Goal: Book appointment/travel/reservation

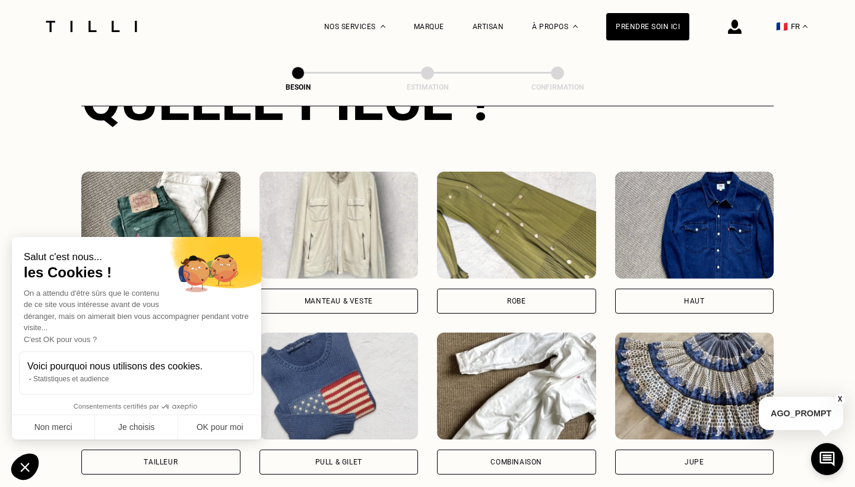
scroll to position [505, 0]
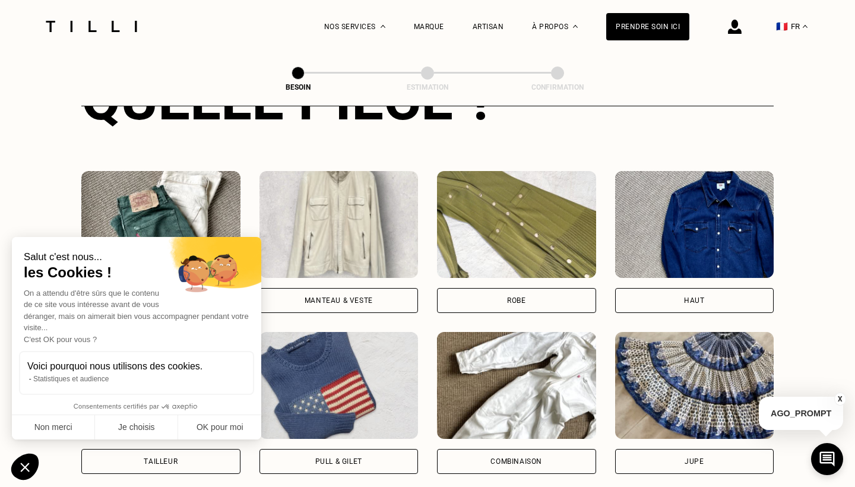
click at [349, 297] on div "Manteau & Veste" at bounding box center [338, 300] width 68 height 7
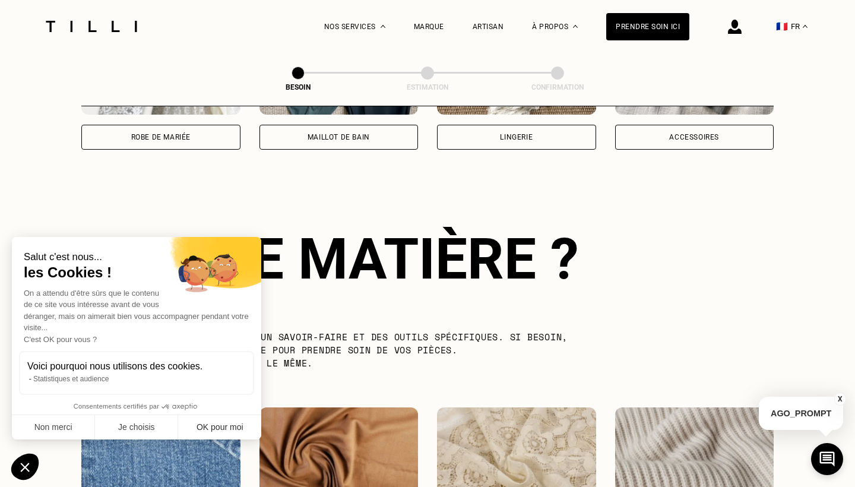
scroll to position [1030, 0]
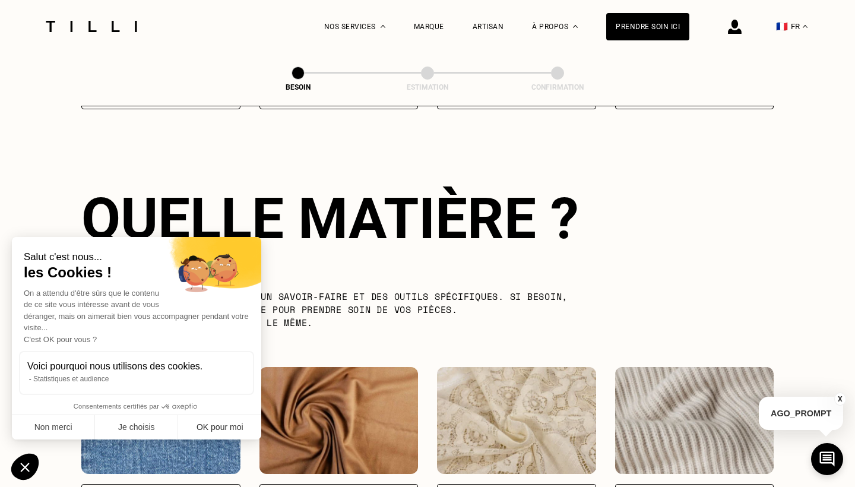
click at [214, 429] on button "OK pour moi" at bounding box center [219, 427] width 83 height 25
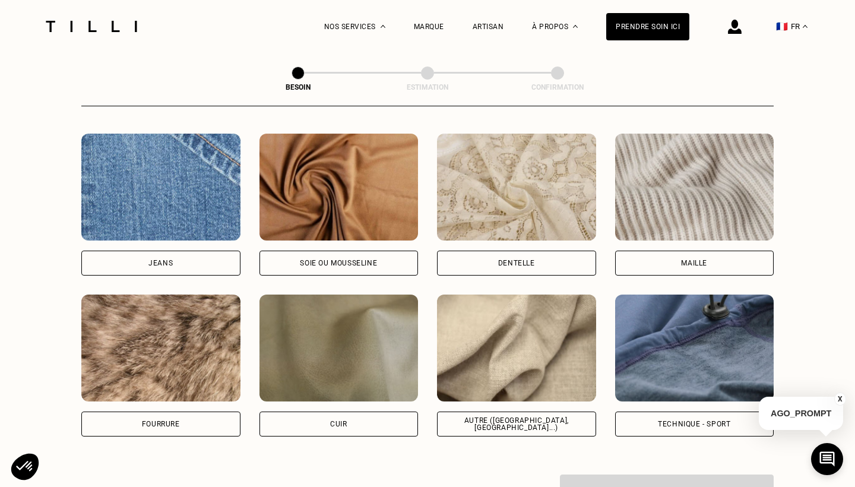
scroll to position [1237, 0]
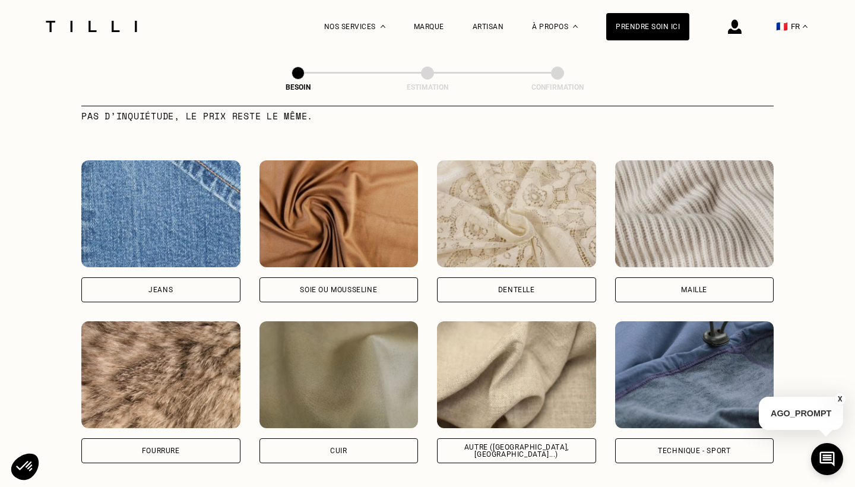
click at [351, 286] on div "Soie ou mousseline" at bounding box center [338, 289] width 77 height 7
select select "FR"
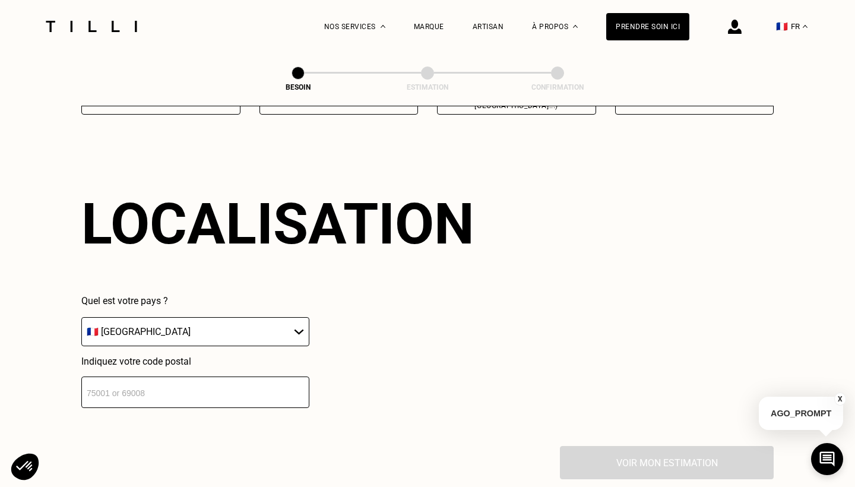
scroll to position [1590, 0]
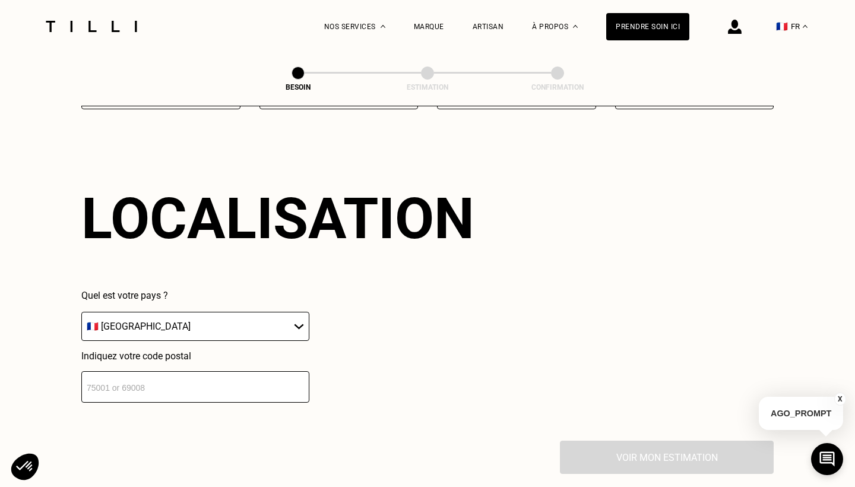
click at [215, 374] on input "number" at bounding box center [195, 386] width 228 height 31
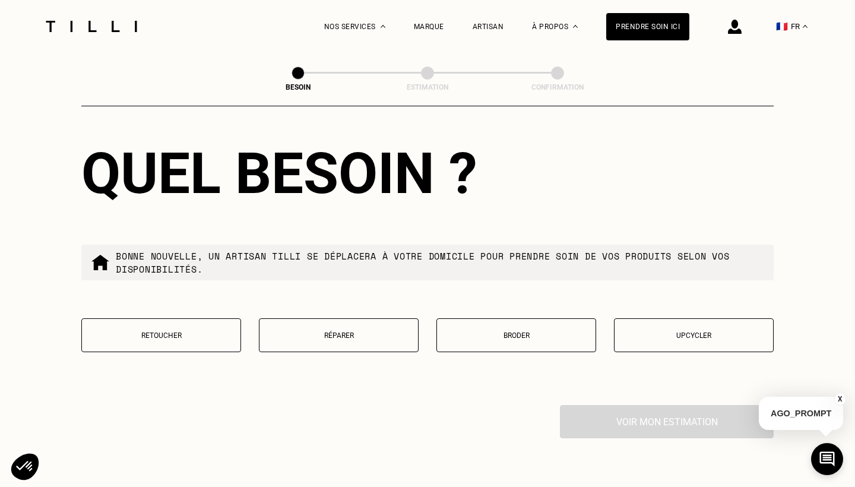
scroll to position [1930, 0]
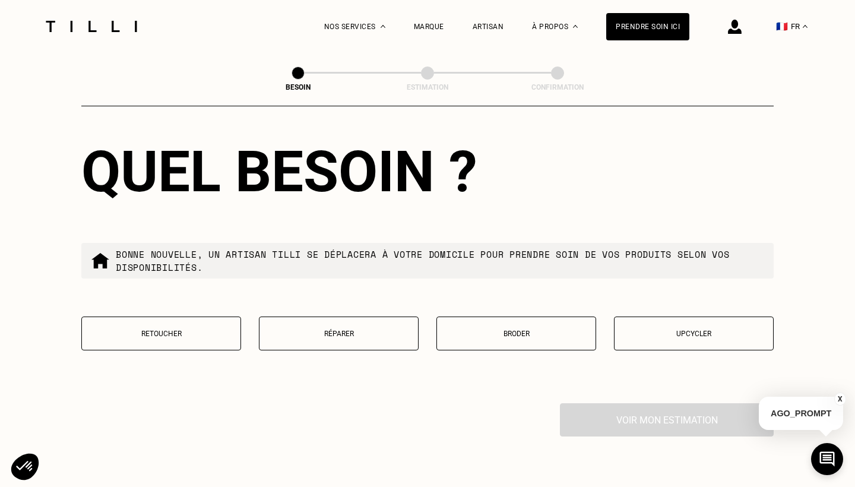
type input "59110"
click at [333, 329] on p "Réparer" at bounding box center [338, 333] width 147 height 8
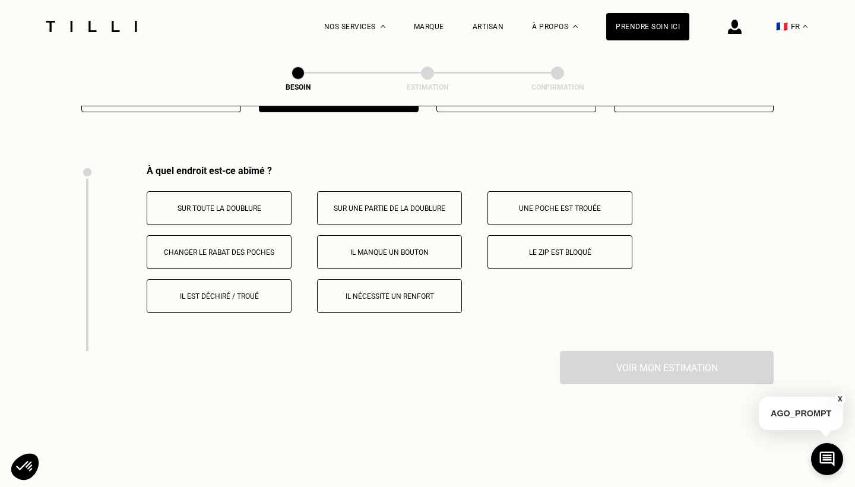
scroll to position [2190, 0]
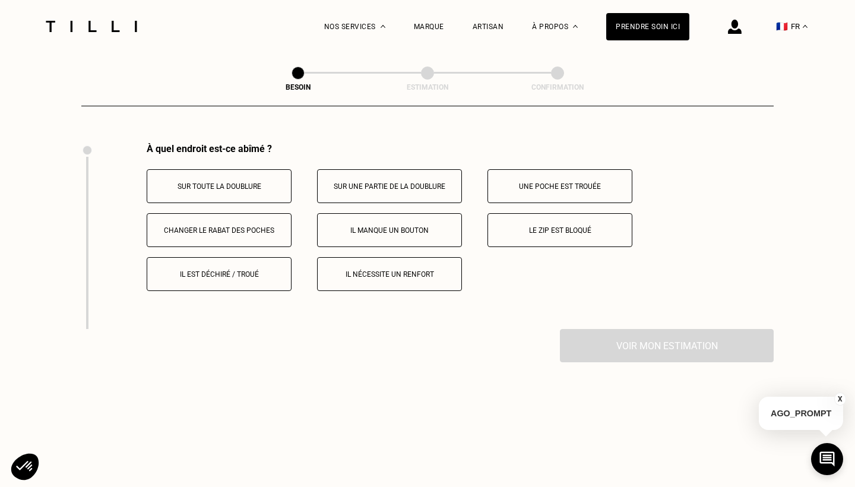
click at [211, 268] on button "Il est déchiré / troué" at bounding box center [219, 274] width 145 height 34
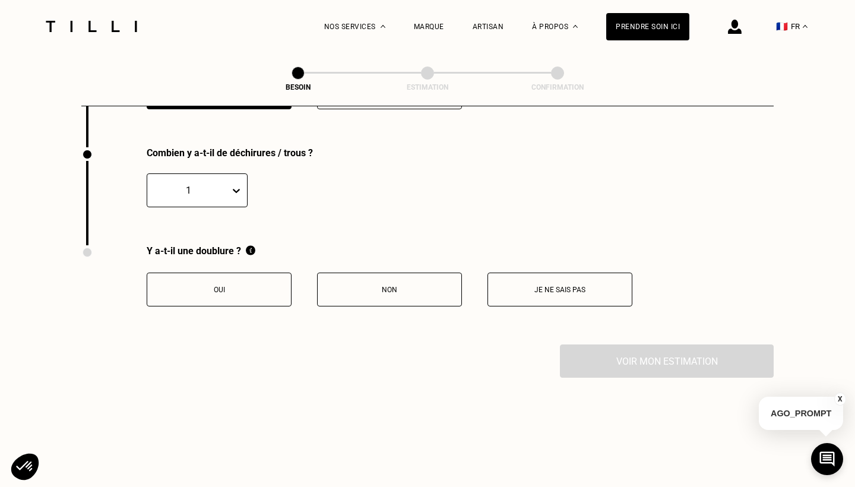
scroll to position [2376, 0]
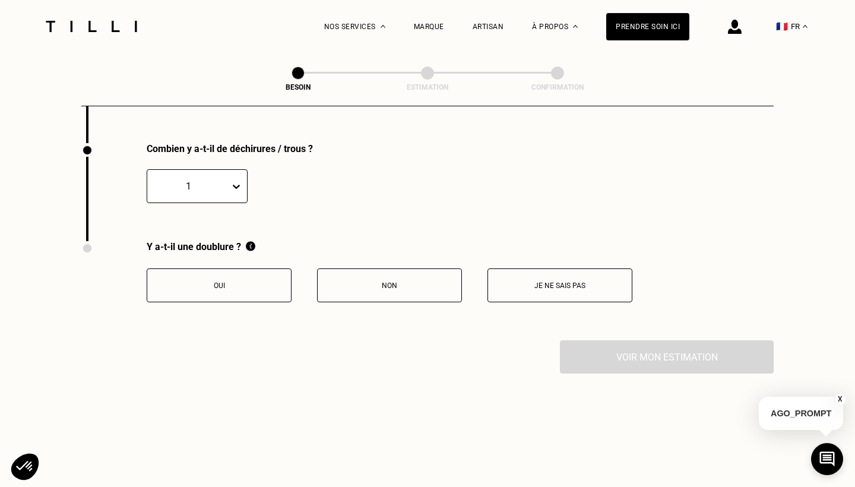
click at [235, 180] on icon at bounding box center [236, 186] width 12 height 12
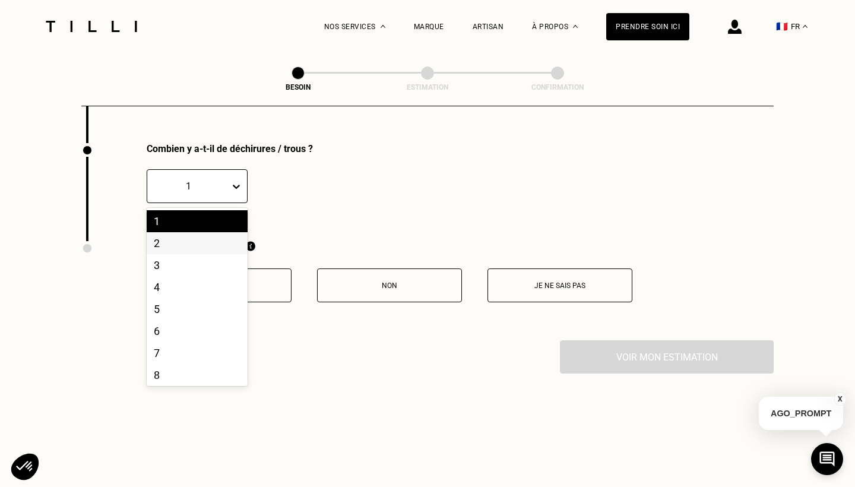
click at [205, 232] on div "2" at bounding box center [197, 243] width 101 height 22
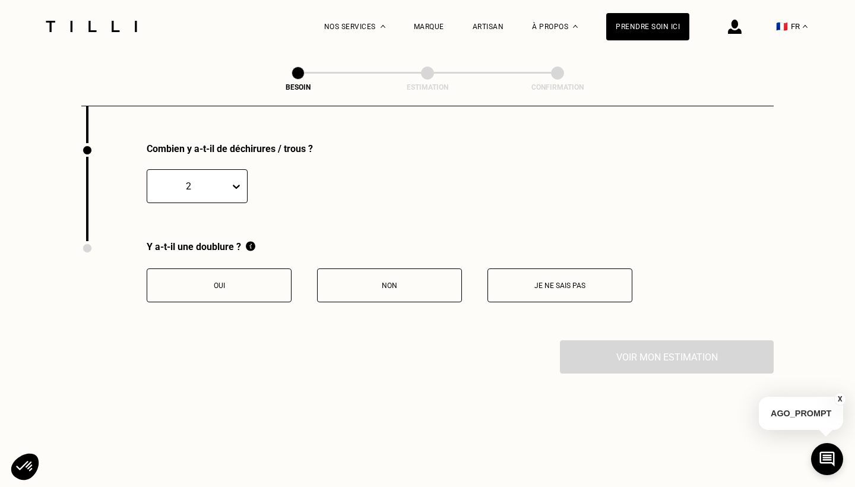
click at [370, 268] on button "Non" at bounding box center [389, 285] width 145 height 34
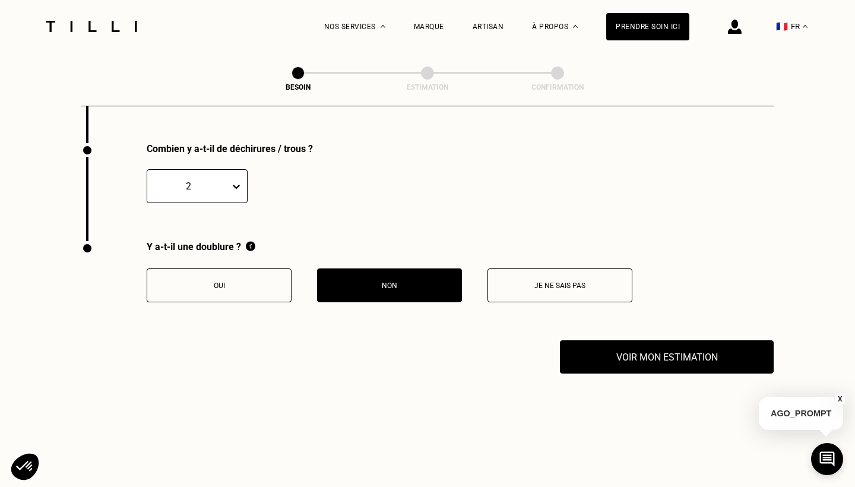
click at [583, 281] on p "Je ne sais pas" at bounding box center [560, 285] width 132 height 8
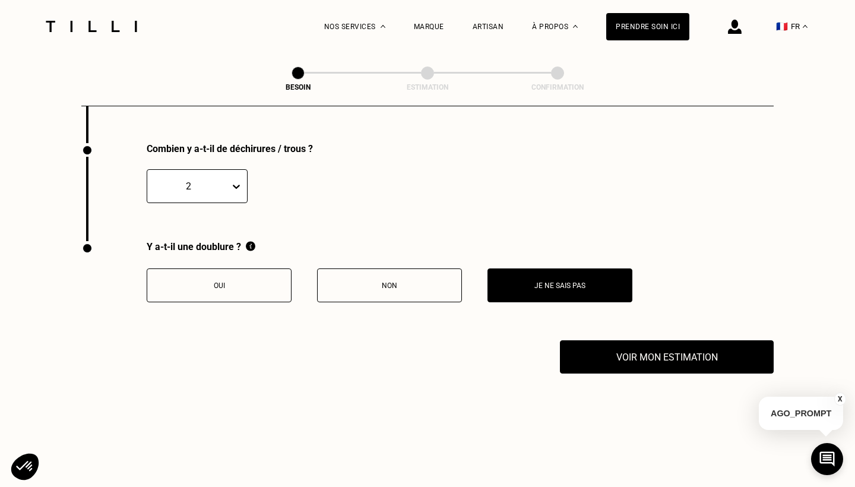
click at [231, 281] on p "Oui" at bounding box center [219, 285] width 132 height 8
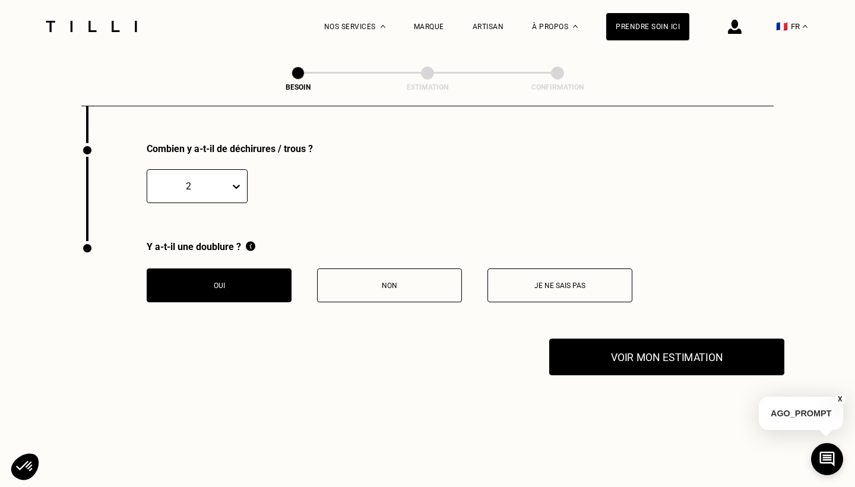
click at [627, 346] on button "Voir mon estimation" at bounding box center [666, 356] width 235 height 37
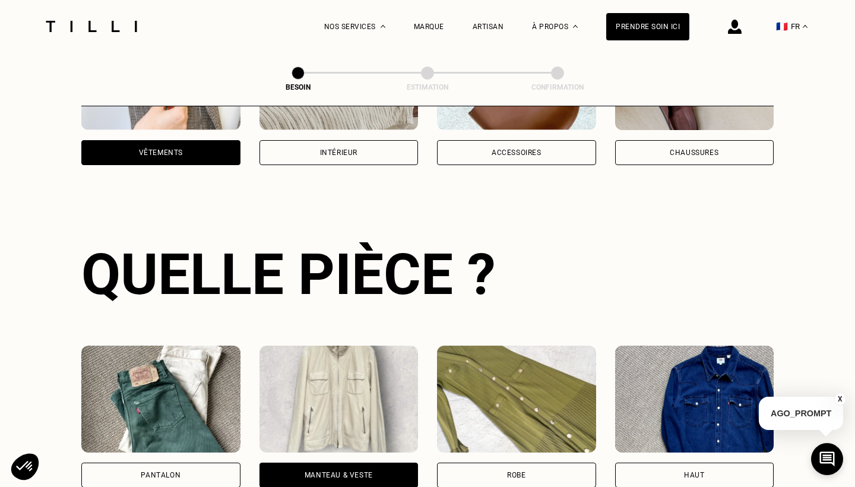
scroll to position [87, 0]
